Goal: Book appointment/travel/reservation

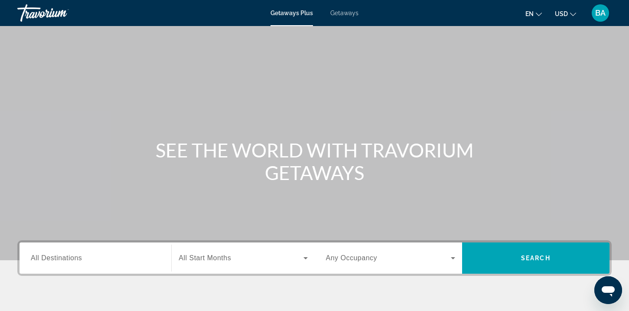
click at [344, 6] on div "Getaways Plus Getaways en English Español Français Italiano Português русский U…" at bounding box center [314, 13] width 629 height 23
click at [344, 10] on span "Getaways" at bounding box center [344, 13] width 28 height 7
click at [130, 259] on input "Destination All Destinations" at bounding box center [95, 258] width 129 height 10
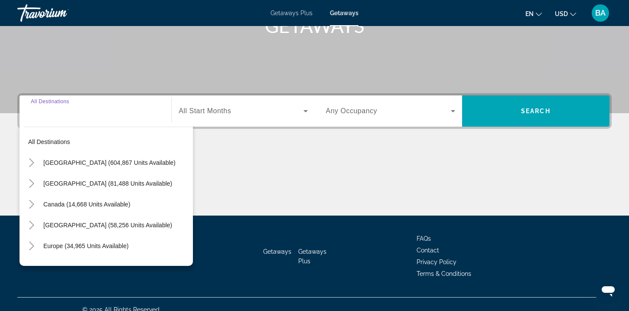
scroll to position [158, 0]
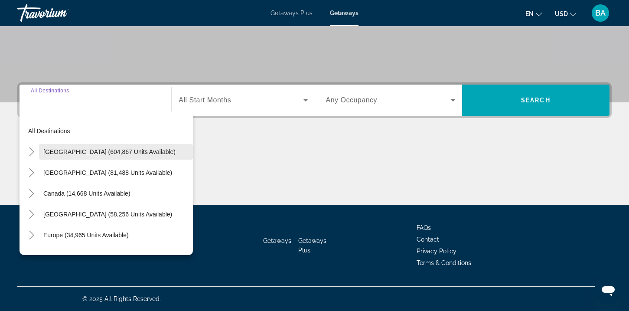
click at [105, 153] on span "[GEOGRAPHIC_DATA] (604,867 units available)" at bounding box center [109, 151] width 132 height 7
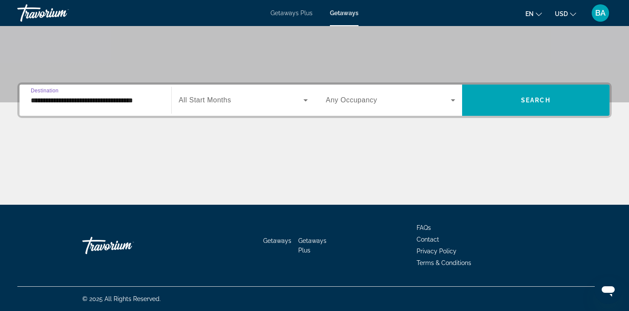
click at [125, 103] on input "**********" at bounding box center [95, 100] width 129 height 10
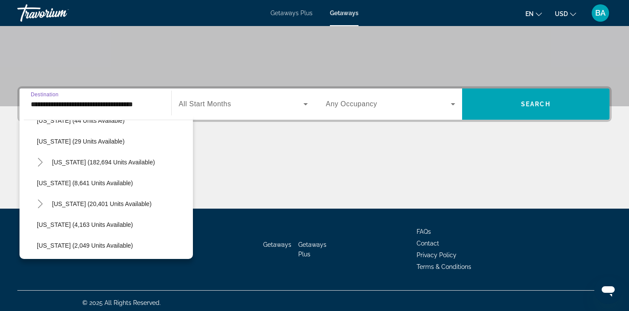
scroll to position [138, 0]
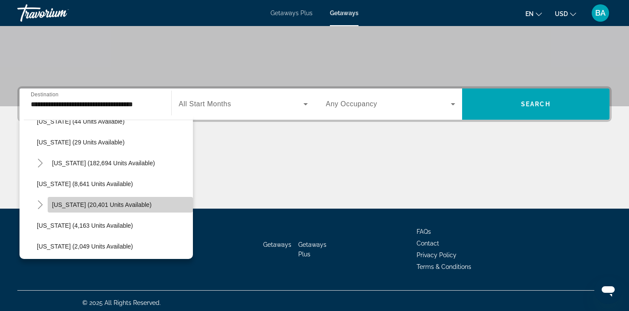
click at [88, 204] on span "[US_STATE] (20,401 units available)" at bounding box center [102, 204] width 100 height 7
type input "**********"
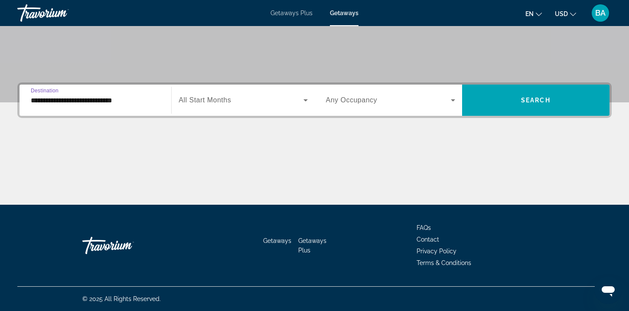
click at [222, 102] on span "All Start Months" at bounding box center [205, 99] width 52 height 7
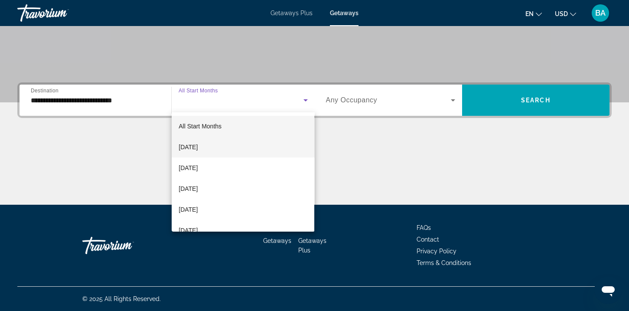
click at [230, 140] on mat-option "[DATE]" at bounding box center [243, 147] width 143 height 21
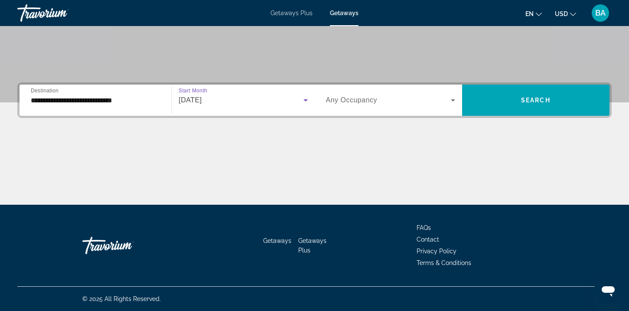
click at [336, 92] on div "Search widget" at bounding box center [390, 100] width 129 height 24
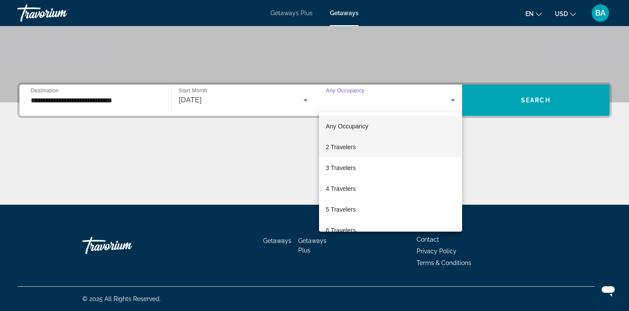
click at [350, 144] on span "2 Travelers" at bounding box center [341, 147] width 30 height 10
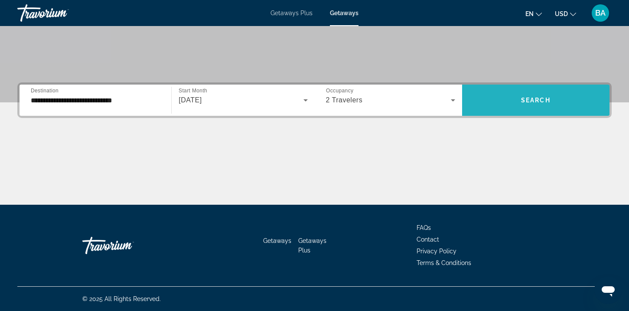
click at [507, 102] on span "Search widget" at bounding box center [535, 100] width 147 height 21
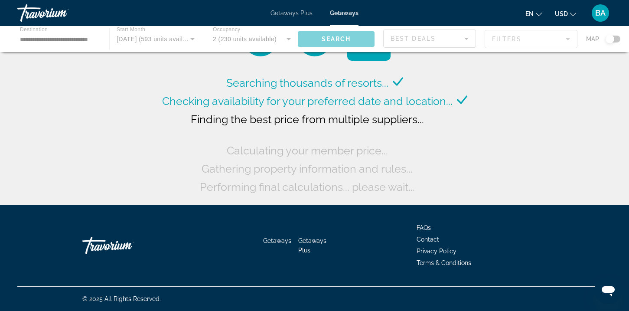
click at [527, 39] on div "Main content" at bounding box center [314, 39] width 629 height 26
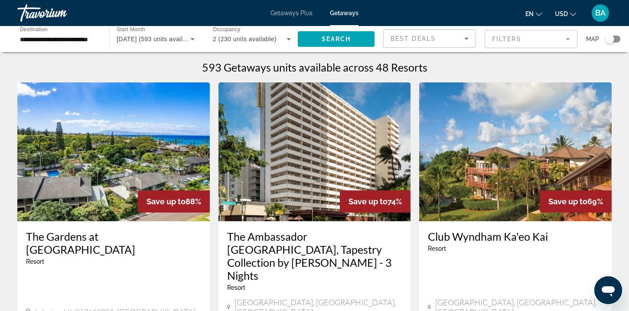
click at [512, 41] on mat-form-field "Filters" at bounding box center [531, 39] width 93 height 18
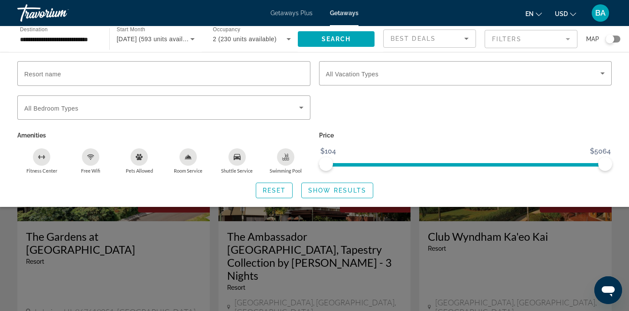
click at [287, 158] on icon "Swimming Pool" at bounding box center [285, 158] width 7 height 2
click at [86, 160] on div "Free Wifi" at bounding box center [90, 156] width 17 height 17
click at [45, 160] on div "Fitness Center" at bounding box center [41, 156] width 17 height 17
click at [193, 159] on div "Room Service" at bounding box center [188, 156] width 17 height 17
click at [239, 156] on icon "Shuttle Service" at bounding box center [237, 157] width 7 height 6
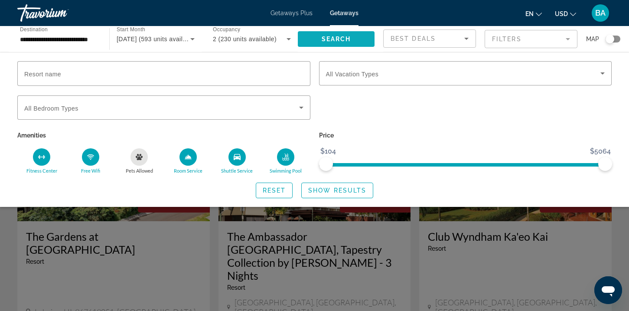
click at [343, 32] on span "Search widget" at bounding box center [336, 39] width 77 height 21
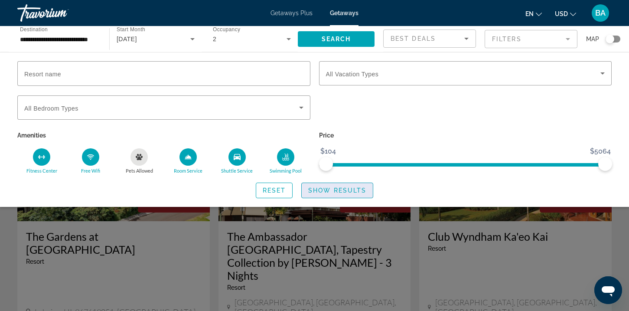
click at [322, 192] on span "Show Results" at bounding box center [337, 190] width 58 height 7
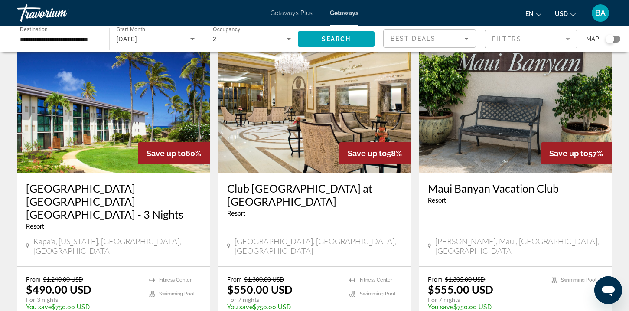
scroll to position [1016, 0]
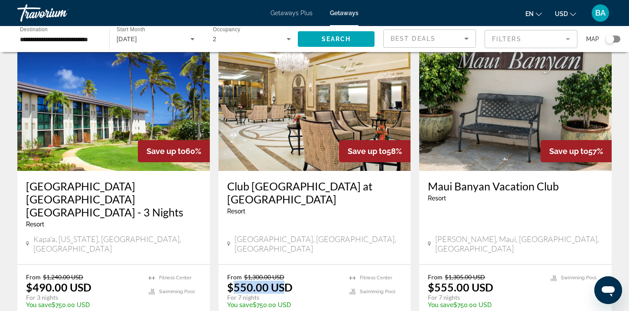
drag, startPoint x: 232, startPoint y: 227, endPoint x: 282, endPoint y: 225, distance: 49.9
click at [282, 281] on p "$550.00 USD" at bounding box center [259, 287] width 65 height 13
click at [294, 273] on p "From $1,300.00 USD" at bounding box center [284, 276] width 114 height 7
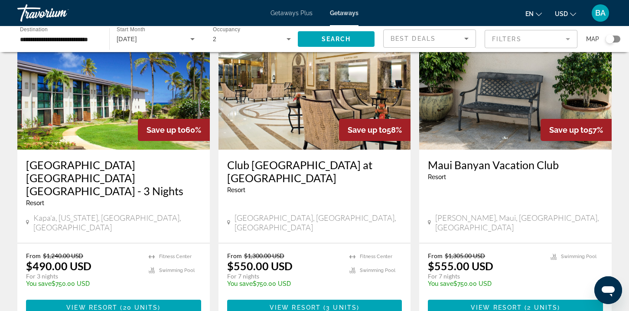
scroll to position [1042, 0]
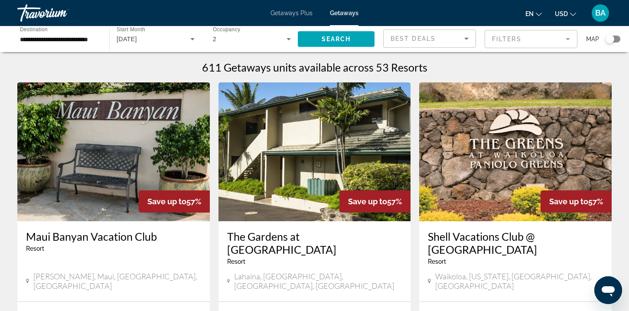
click at [527, 48] on mat-form-field "Filters" at bounding box center [531, 39] width 93 height 18
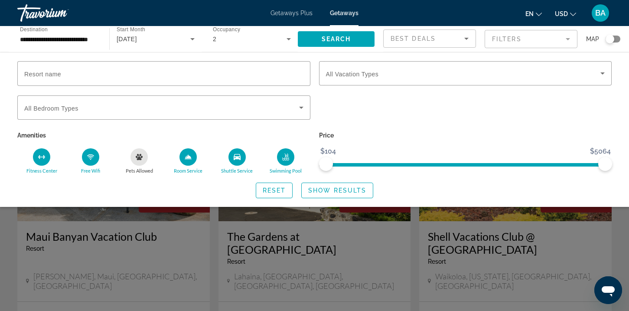
click at [517, 39] on mat-form-field "Filters" at bounding box center [531, 39] width 93 height 18
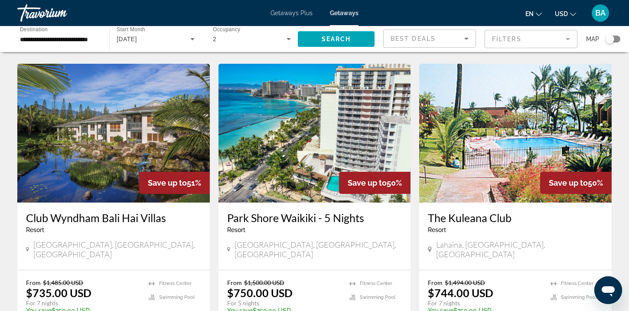
scroll to position [653, 0]
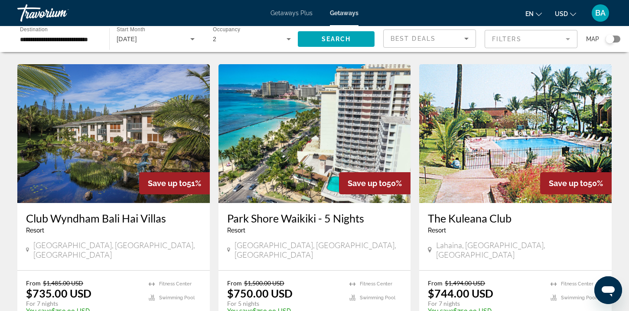
click at [140, 117] on img "Main content" at bounding box center [113, 133] width 193 height 139
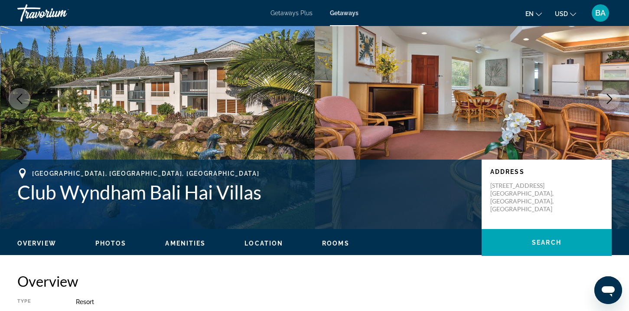
scroll to position [57, 0]
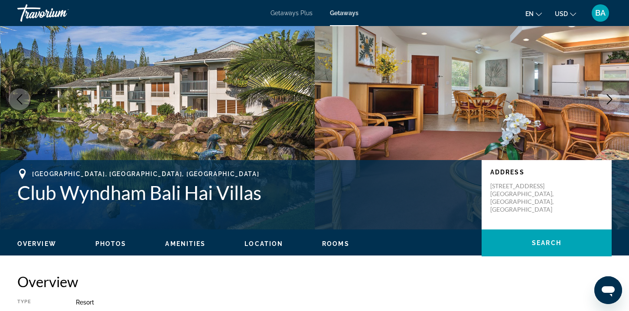
click at [610, 105] on button "Next image" at bounding box center [610, 99] width 22 height 22
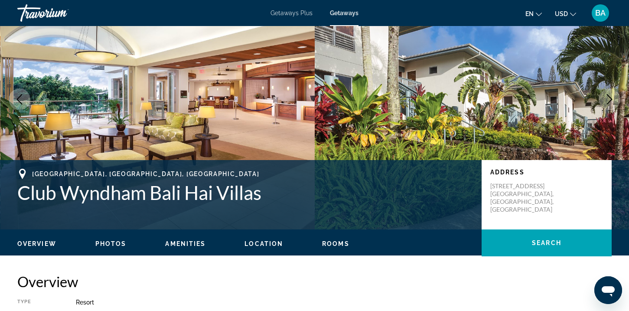
click at [610, 101] on icon "Next image" at bounding box center [610, 99] width 6 height 10
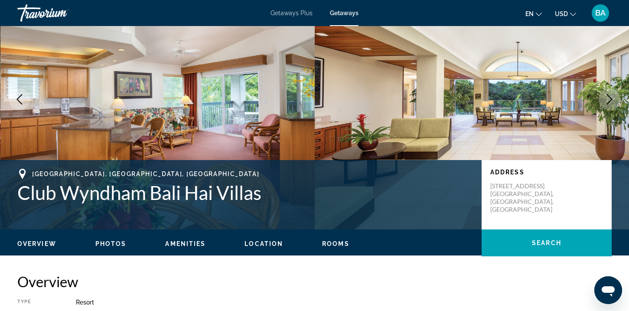
click at [610, 101] on icon "Next image" at bounding box center [610, 99] width 6 height 10
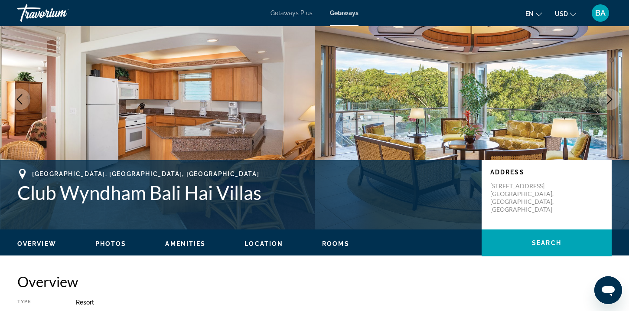
click at [610, 101] on icon "Next image" at bounding box center [610, 99] width 6 height 10
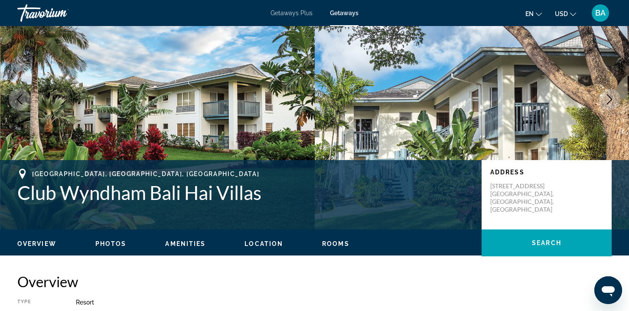
click at [609, 100] on icon "Next image" at bounding box center [610, 99] width 10 height 10
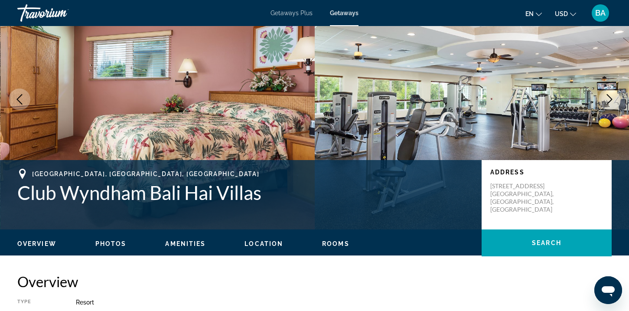
click at [609, 100] on icon "Next image" at bounding box center [610, 99] width 10 height 10
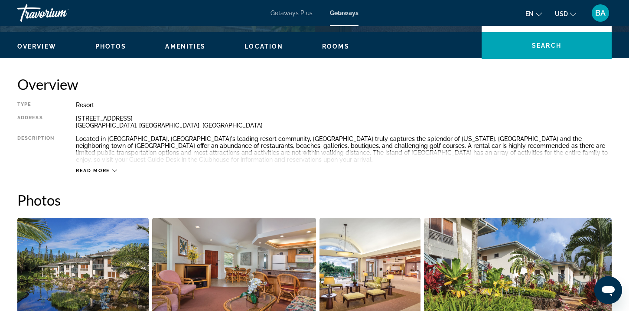
scroll to position [0, 0]
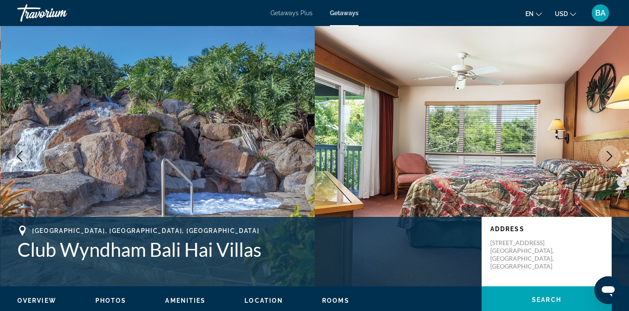
click at [611, 158] on icon "Next image" at bounding box center [610, 156] width 10 height 10
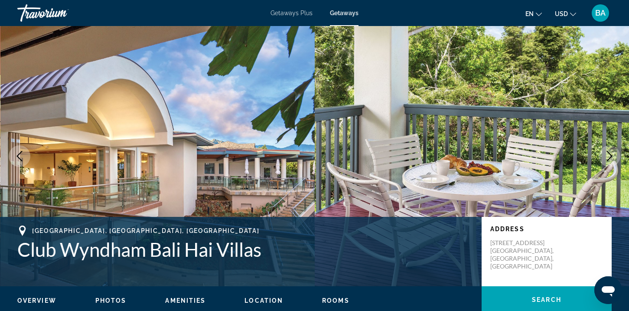
click at [611, 158] on icon "Next image" at bounding box center [610, 156] width 10 height 10
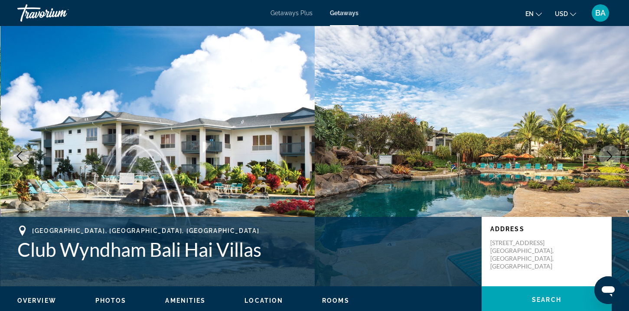
click at [611, 160] on icon "Next image" at bounding box center [610, 156] width 10 height 10
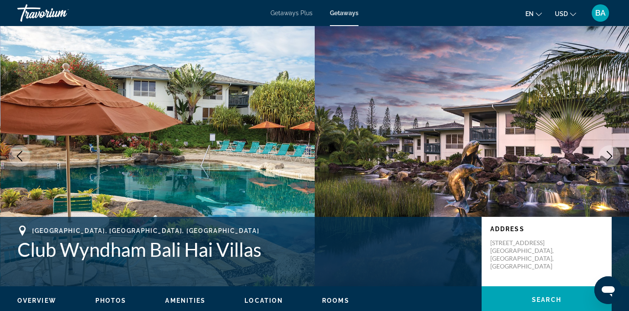
click at [610, 160] on icon "Next image" at bounding box center [610, 156] width 10 height 10
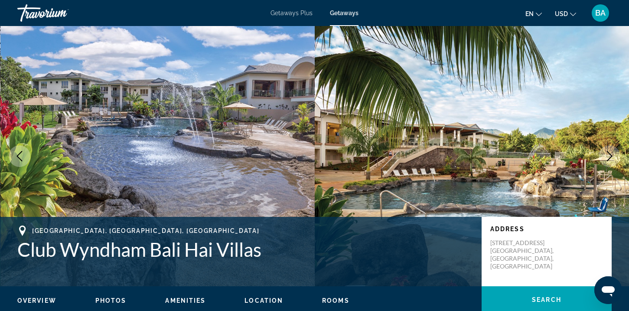
click at [610, 160] on icon "Next image" at bounding box center [610, 156] width 10 height 10
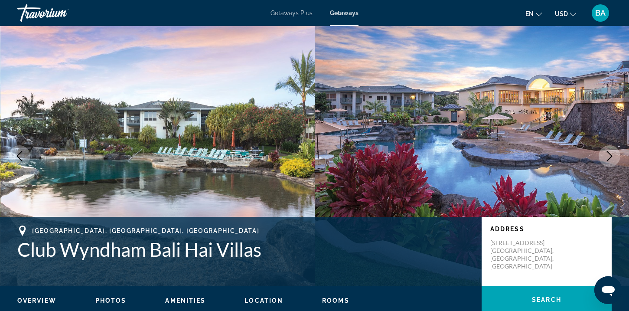
click at [610, 160] on icon "Next image" at bounding box center [610, 156] width 10 height 10
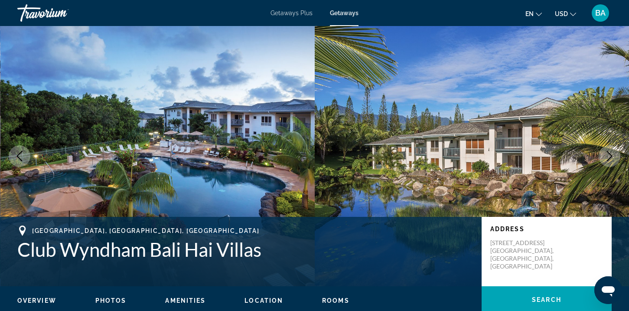
click at [610, 160] on icon "Next image" at bounding box center [610, 156] width 10 height 10
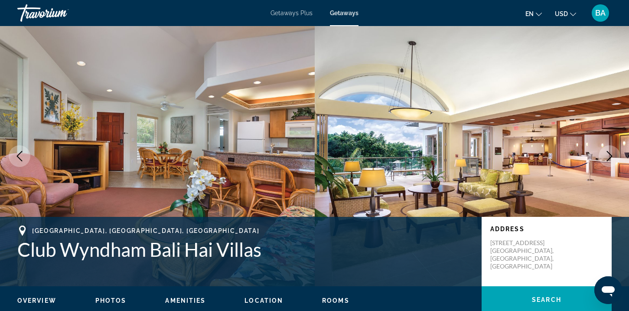
click at [610, 160] on icon "Next image" at bounding box center [610, 156] width 10 height 10
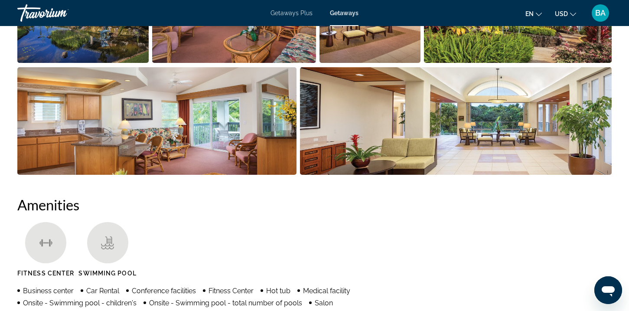
scroll to position [540, 0]
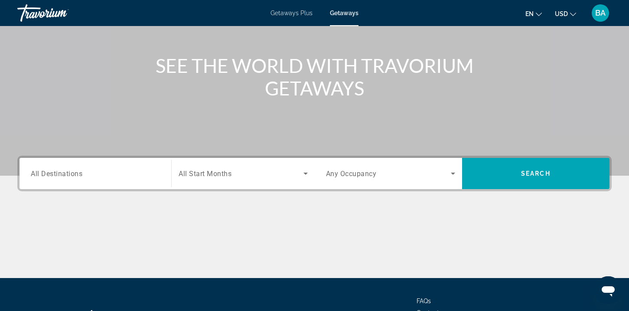
click at [60, 164] on div "Search widget" at bounding box center [95, 173] width 129 height 25
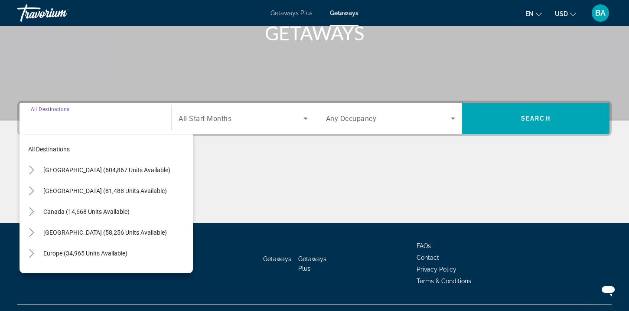
click at [82, 120] on input "Destination All Destinations" at bounding box center [95, 119] width 129 height 10
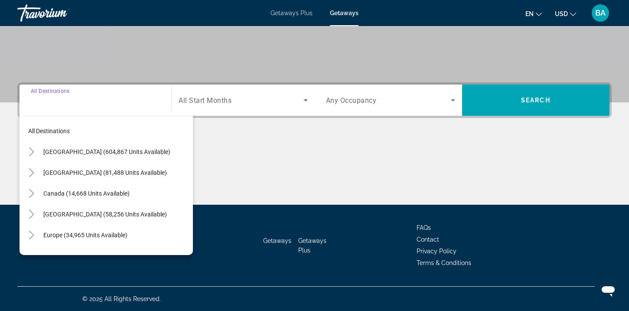
click at [68, 110] on div "Search widget" at bounding box center [95, 100] width 129 height 25
click at [65, 106] on div "Search widget" at bounding box center [95, 100] width 129 height 25
click at [62, 97] on input "Destination All Destinations" at bounding box center [95, 100] width 129 height 10
click at [62, 101] on input "Destination All Destinations" at bounding box center [95, 100] width 129 height 10
click at [62, 109] on div "Search widget" at bounding box center [95, 100] width 129 height 25
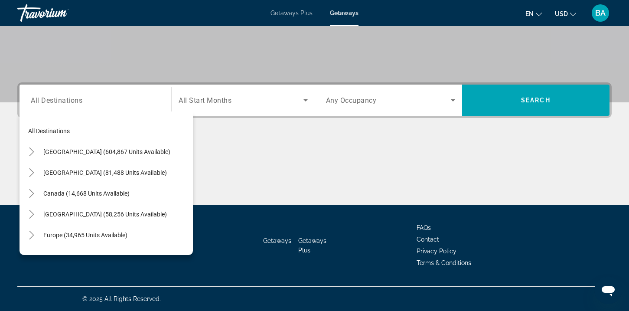
click at [62, 109] on div "Search widget" at bounding box center [95, 100] width 129 height 25
click at [67, 145] on span "Search widget" at bounding box center [116, 151] width 154 height 21
type input "**********"
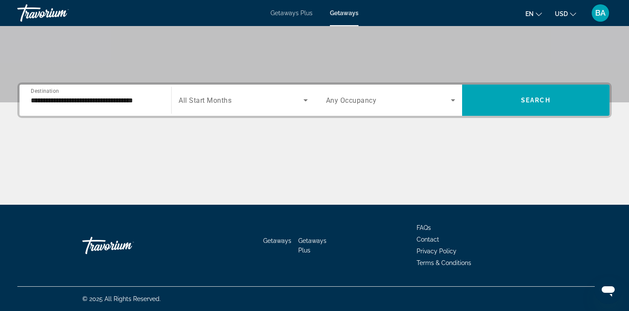
click at [216, 108] on div "Search widget" at bounding box center [243, 100] width 129 height 24
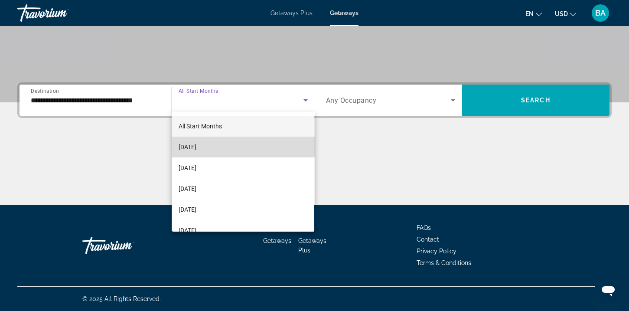
click at [196, 145] on span "[DATE]" at bounding box center [188, 147] width 18 height 10
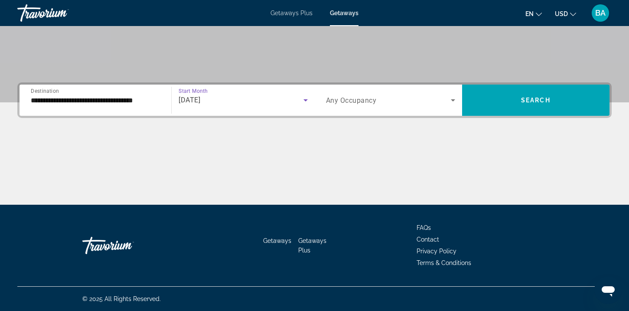
click at [346, 103] on span "Any Occupancy" at bounding box center [351, 100] width 51 height 8
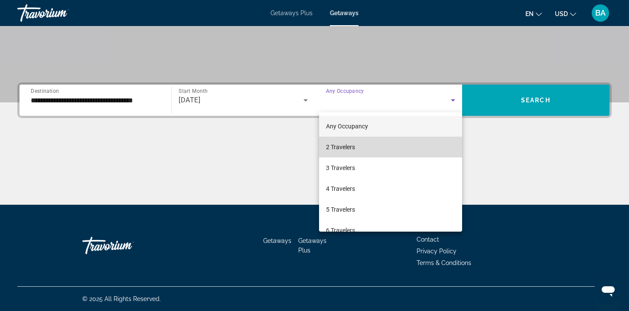
click at [356, 152] on mat-option "2 Travelers" at bounding box center [390, 147] width 143 height 21
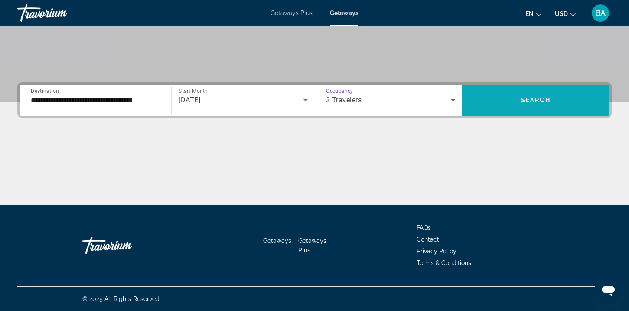
click at [497, 88] on span "Search widget" at bounding box center [535, 100] width 147 height 31
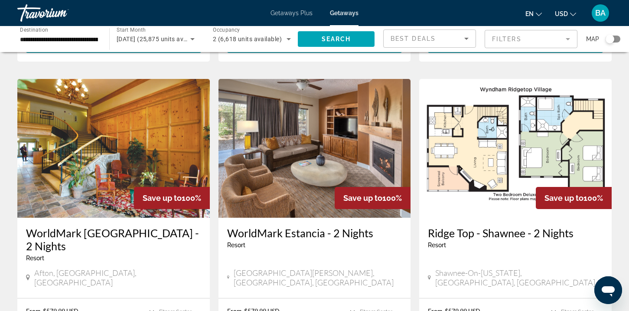
scroll to position [960, 0]
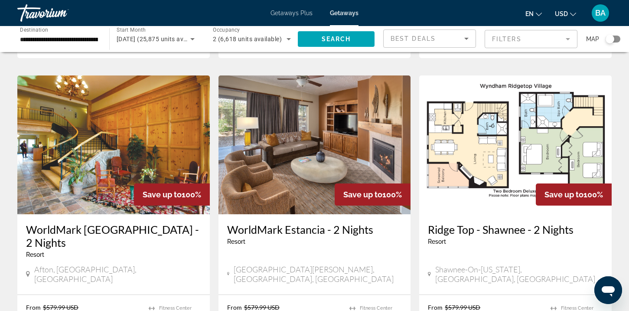
click at [75, 38] on input "**********" at bounding box center [59, 39] width 78 height 10
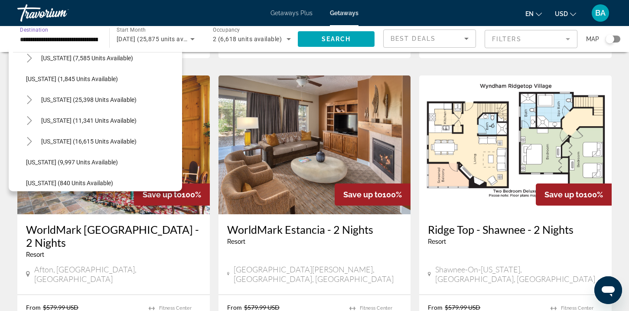
scroll to position [710, 0]
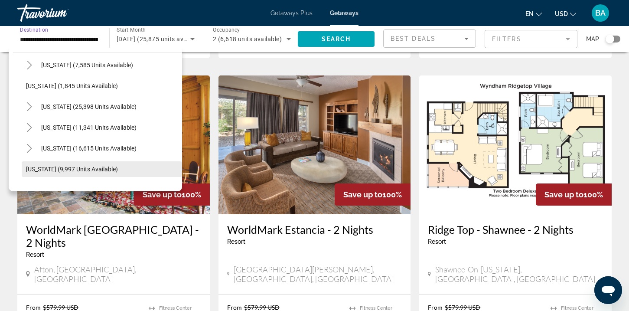
click at [62, 171] on span "[US_STATE] (9,997 units available)" at bounding box center [72, 169] width 92 height 7
type input "**********"
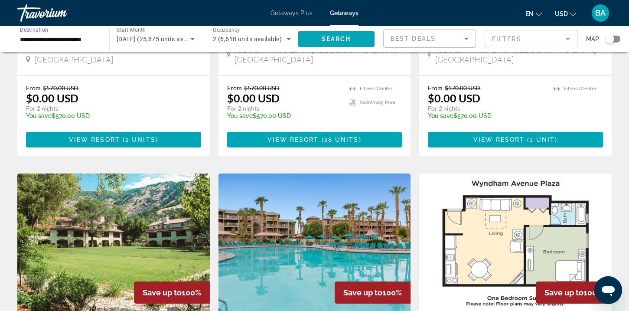
scroll to position [0, 0]
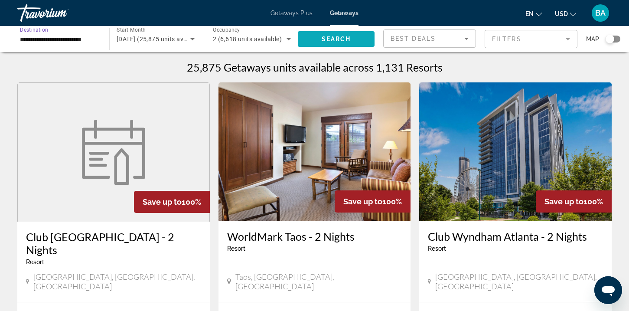
click at [340, 32] on span "Search widget" at bounding box center [336, 39] width 77 height 21
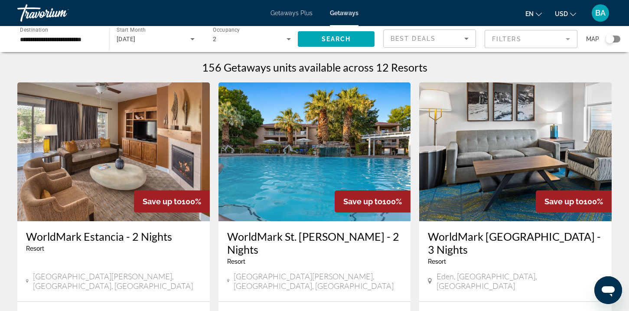
click at [116, 146] on img "Main content" at bounding box center [113, 151] width 193 height 139
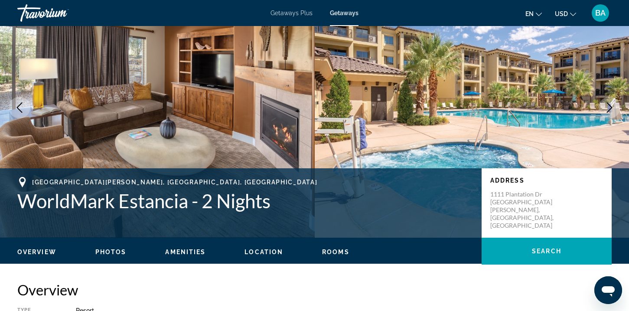
scroll to position [51, 0]
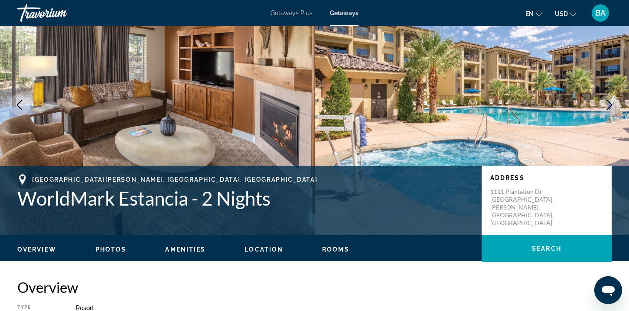
click at [612, 105] on icon "Next image" at bounding box center [610, 105] width 10 height 10
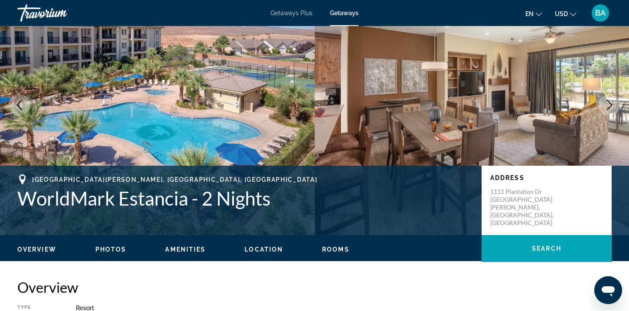
click at [612, 105] on icon "Next image" at bounding box center [610, 105] width 10 height 10
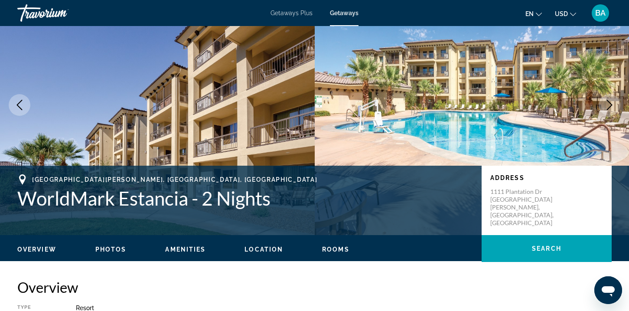
click at [612, 105] on icon "Next image" at bounding box center [610, 105] width 10 height 10
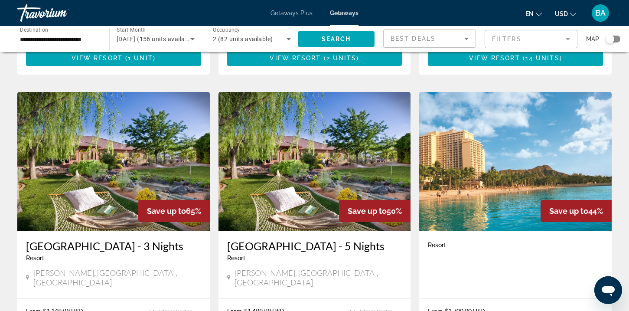
scroll to position [922, 0]
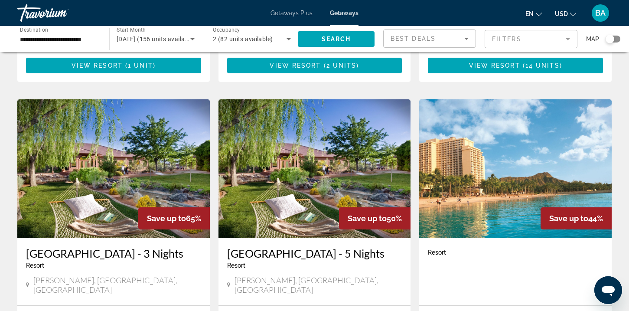
click at [321, 118] on img "Main content" at bounding box center [315, 168] width 193 height 139
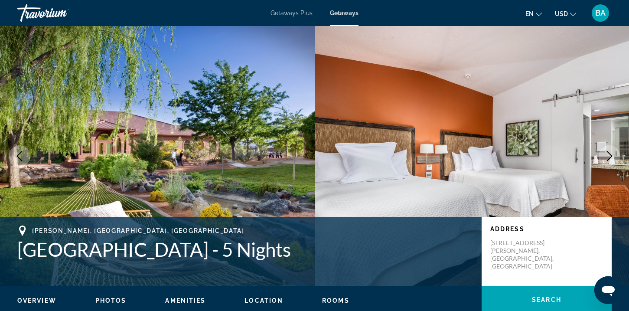
click at [614, 153] on icon "Next image" at bounding box center [610, 156] width 10 height 10
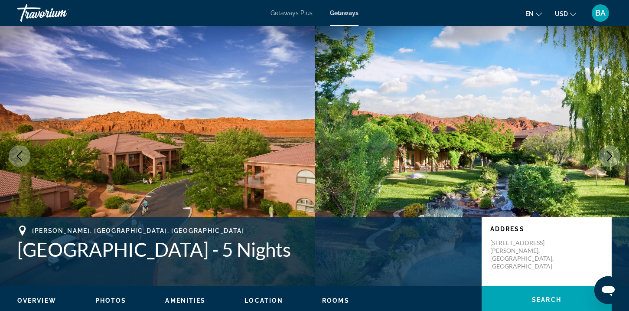
click at [613, 154] on icon "Next image" at bounding box center [610, 156] width 10 height 10
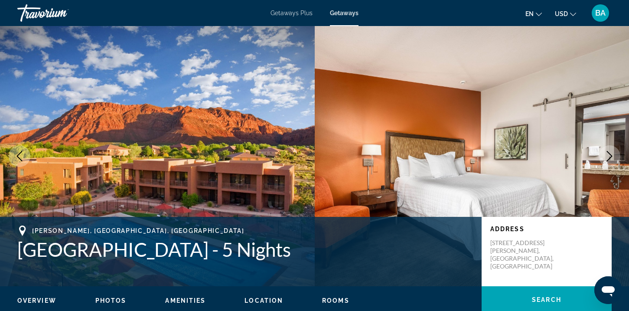
click at [613, 154] on icon "Next image" at bounding box center [610, 156] width 10 height 10
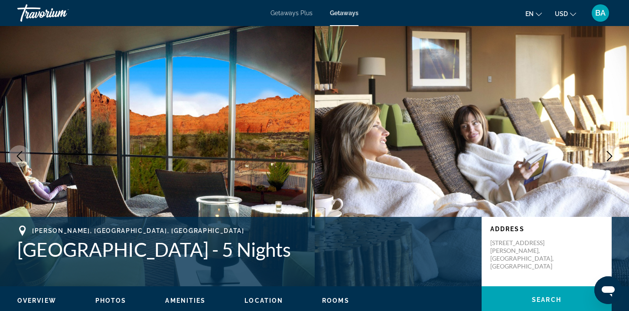
click at [613, 154] on icon "Next image" at bounding box center [610, 156] width 10 height 10
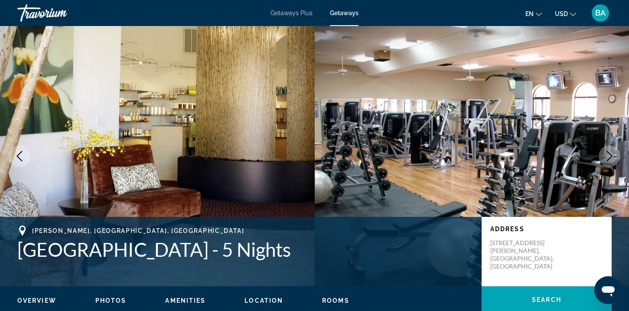
click at [613, 154] on icon "Next image" at bounding box center [610, 156] width 10 height 10
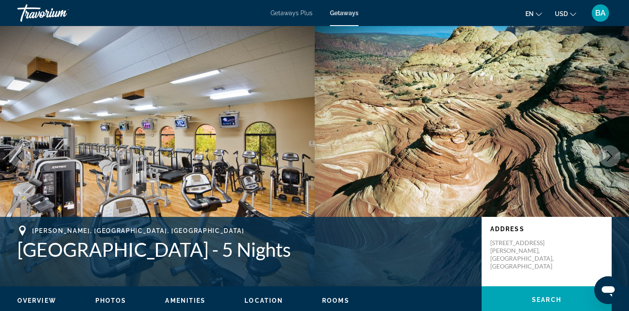
click at [613, 154] on icon "Next image" at bounding box center [610, 156] width 10 height 10
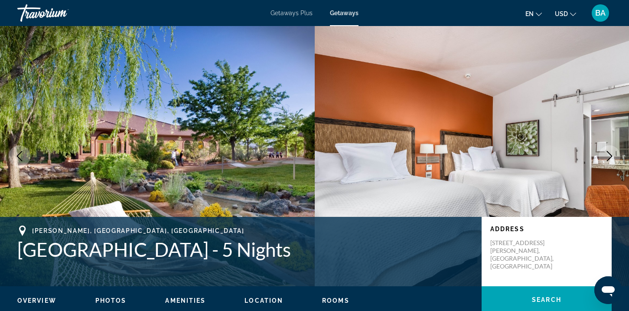
click at [613, 154] on icon "Next image" at bounding box center [610, 156] width 10 height 10
